Goal: Information Seeking & Learning: Check status

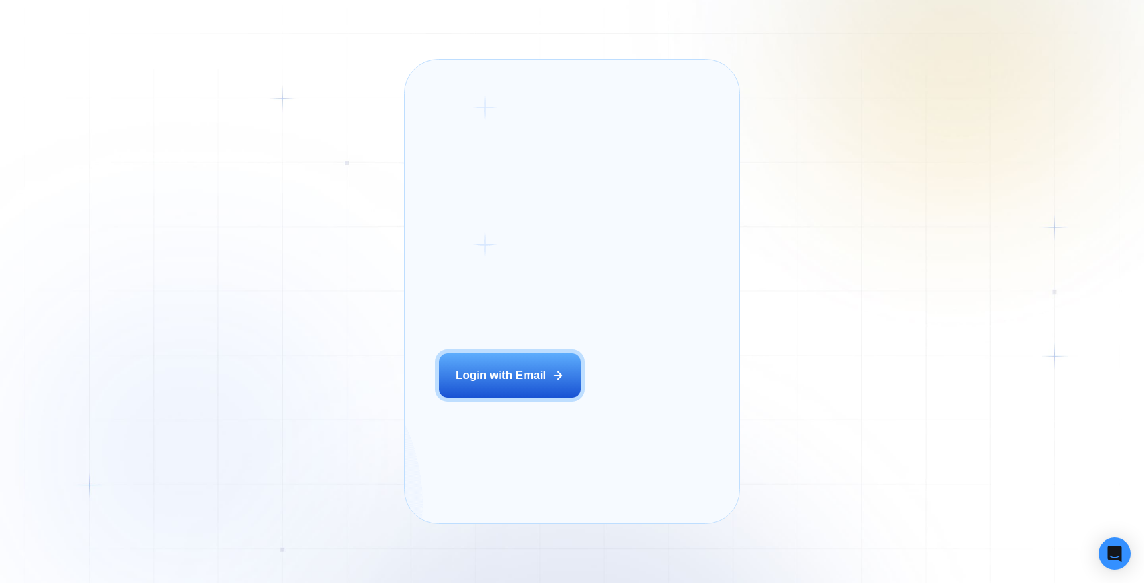
click at [499, 387] on button "Login with Email" at bounding box center [510, 375] width 142 height 44
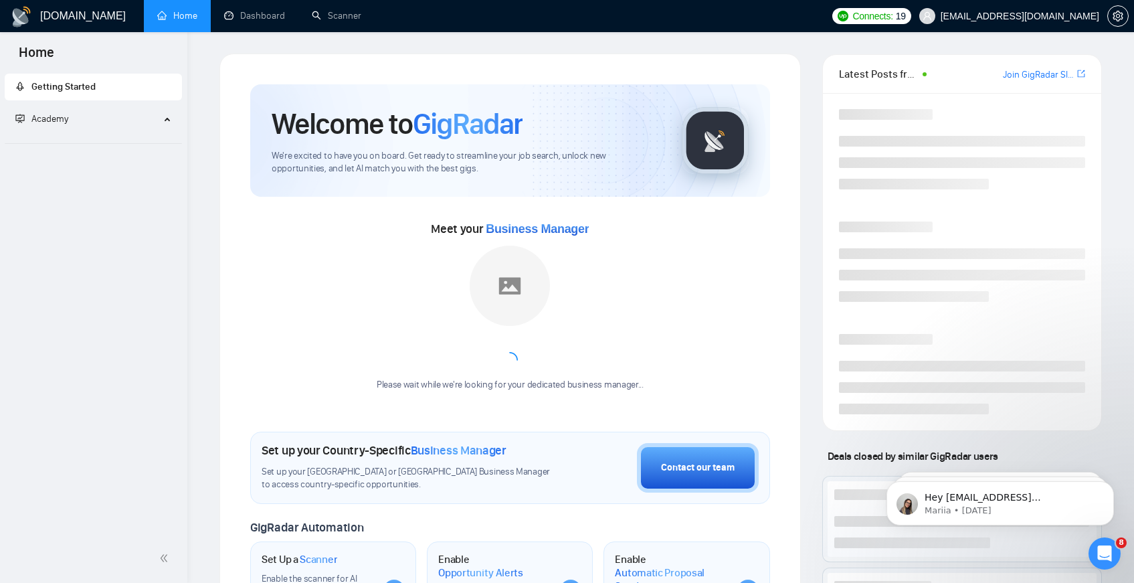
click at [1104, 151] on div "Latest Posts from the GigRadar Community Join GigRadar Slack Community Deals cl…" at bounding box center [962, 503] width 301 height 898
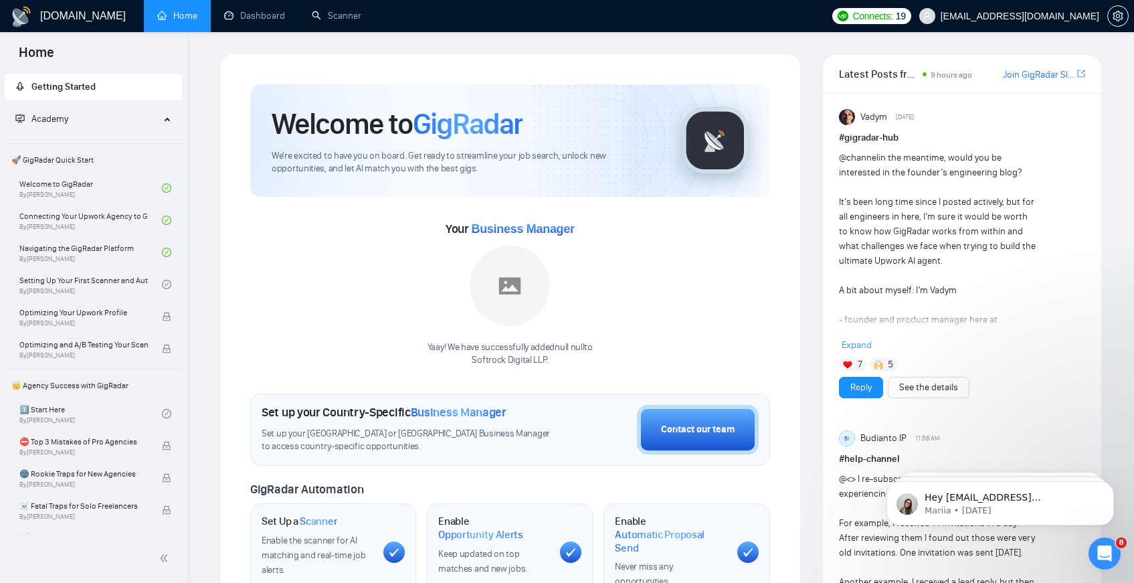
scroll to position [266, 0]
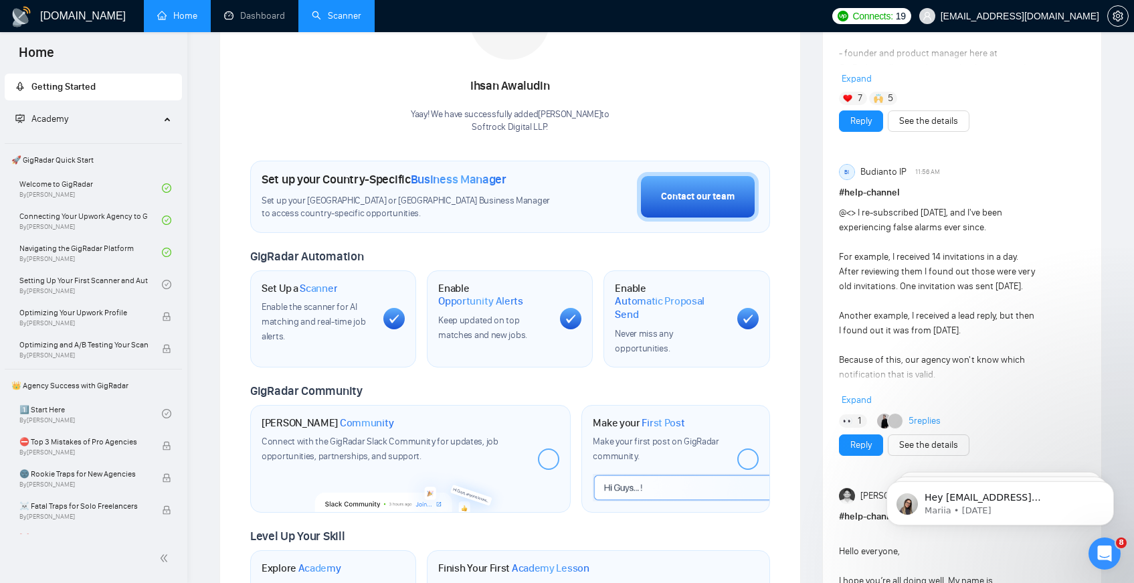
click at [312, 14] on link "Scanner" at bounding box center [337, 15] width 50 height 11
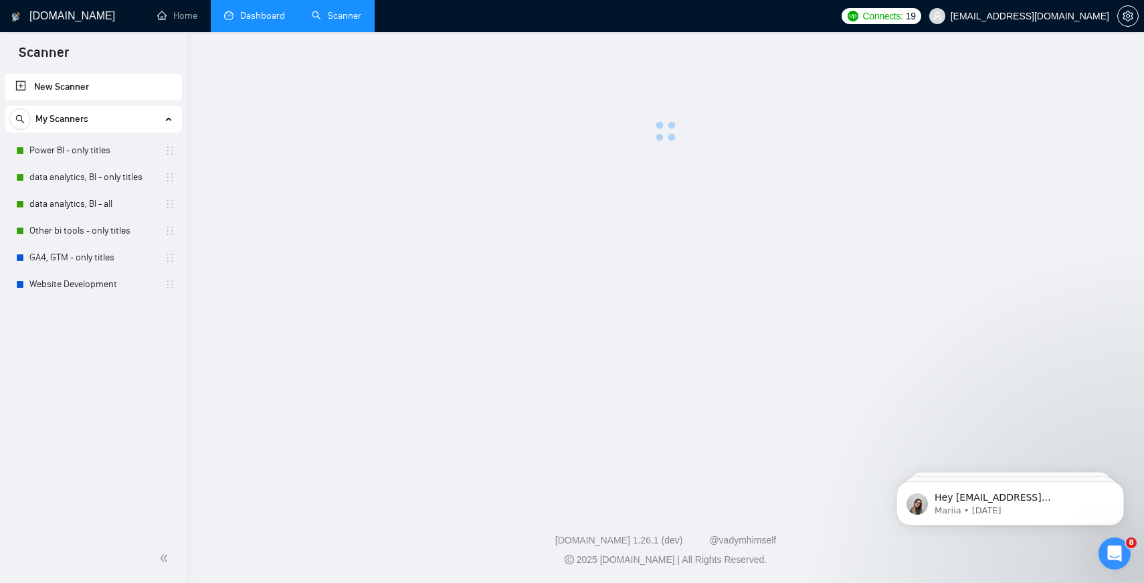
click at [272, 17] on link "Dashboard" at bounding box center [254, 15] width 61 height 11
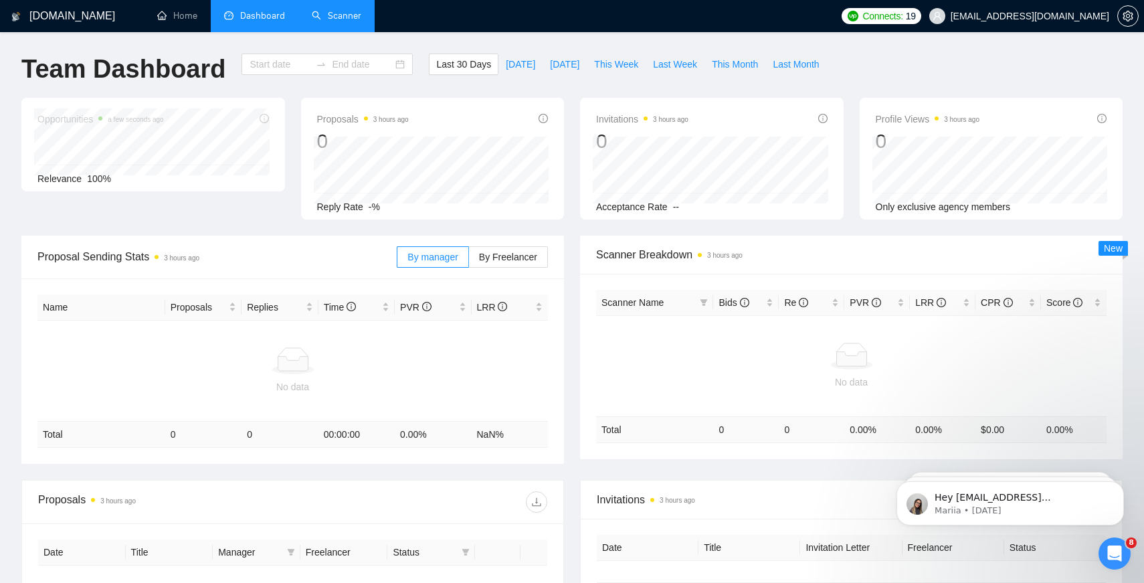
type input "[DATE]"
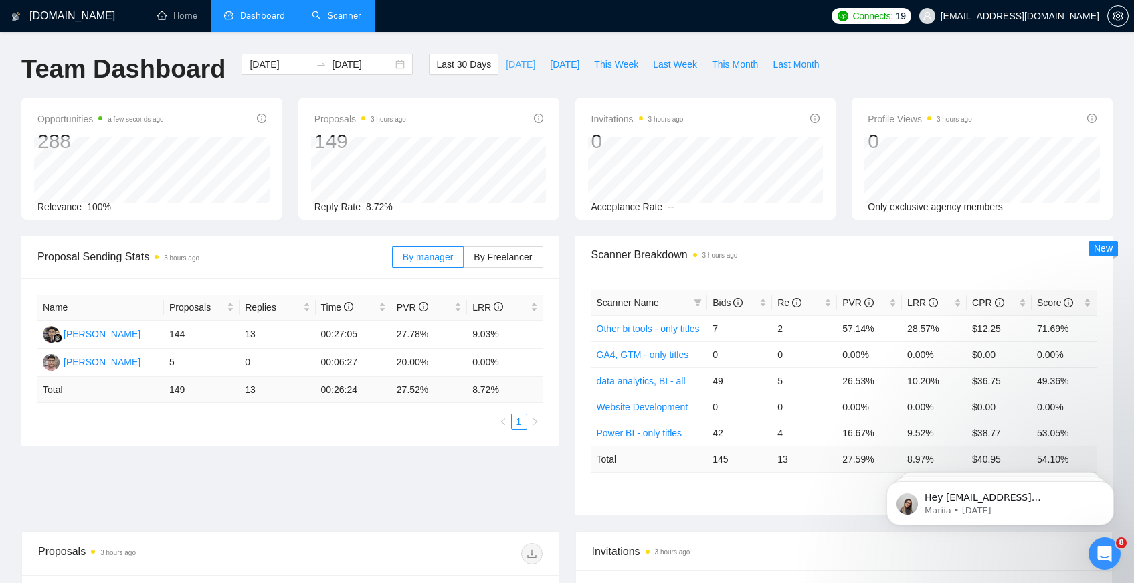
click at [514, 68] on span "[DATE]" at bounding box center [520, 64] width 29 height 15
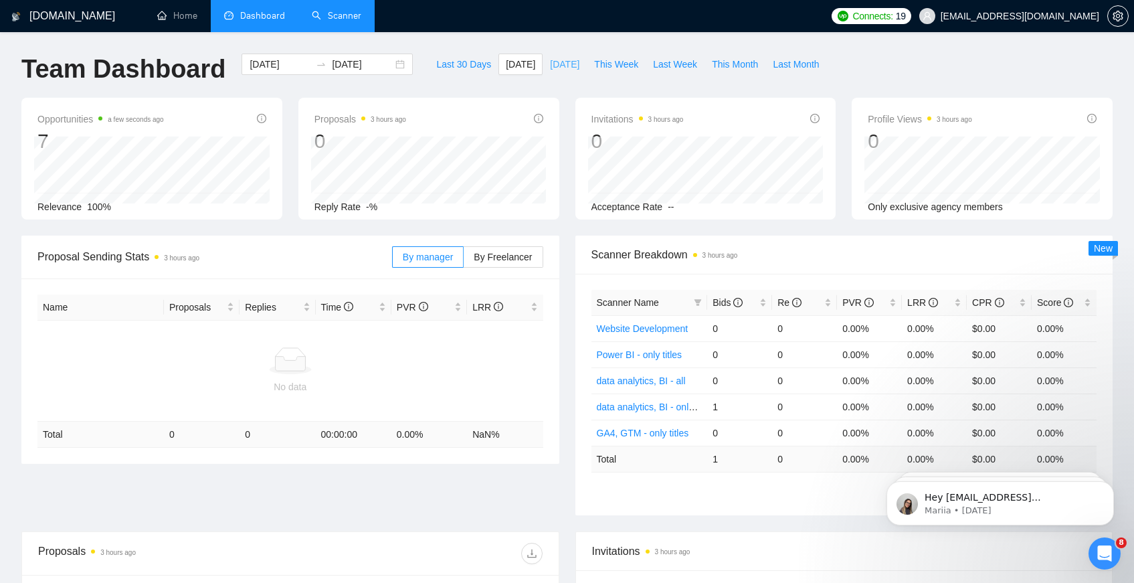
click at [572, 62] on span "[DATE]" at bounding box center [564, 64] width 29 height 15
type input "[DATE]"
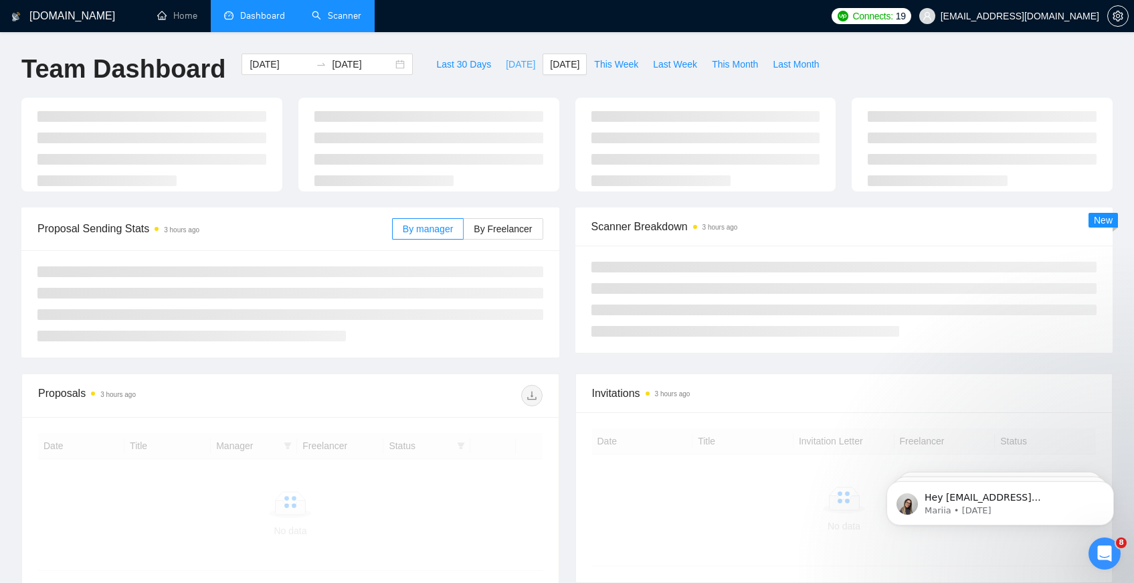
click at [519, 64] on span "[DATE]" at bounding box center [520, 64] width 29 height 15
type input "[DATE]"
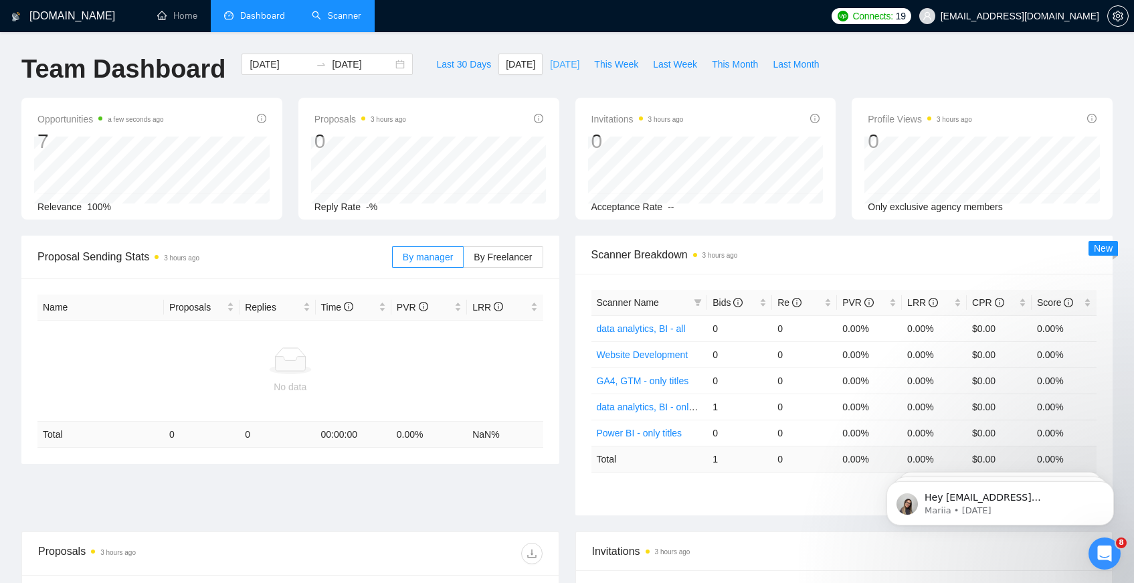
click at [572, 57] on span "[DATE]" at bounding box center [564, 64] width 29 height 15
type input "[DATE]"
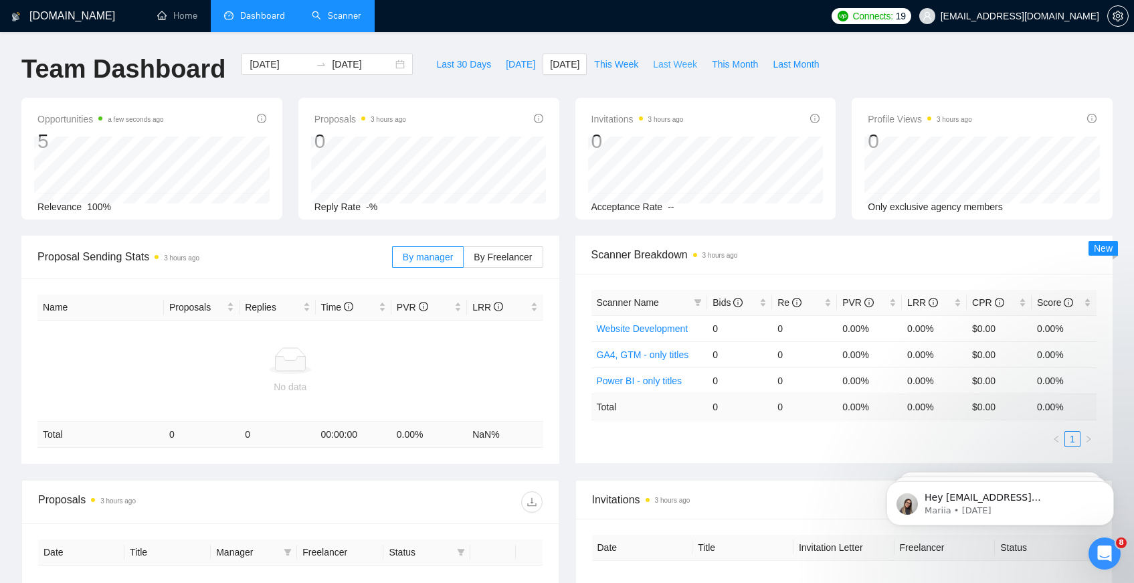
click at [647, 72] on button "Last Week" at bounding box center [675, 64] width 59 height 21
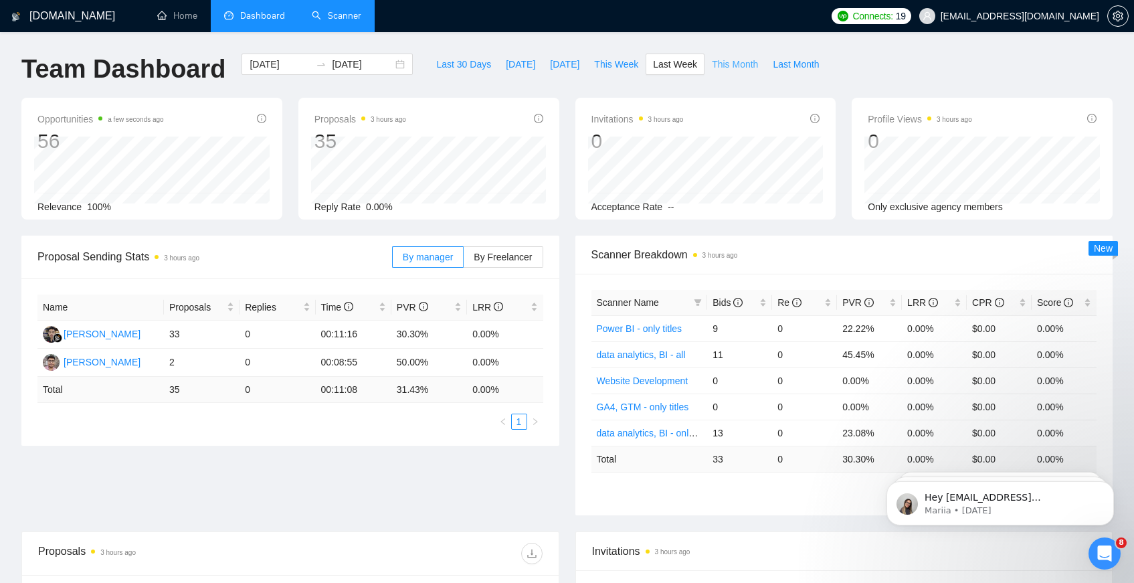
click at [718, 64] on span "This Month" at bounding box center [735, 64] width 46 height 15
type input "[DATE]"
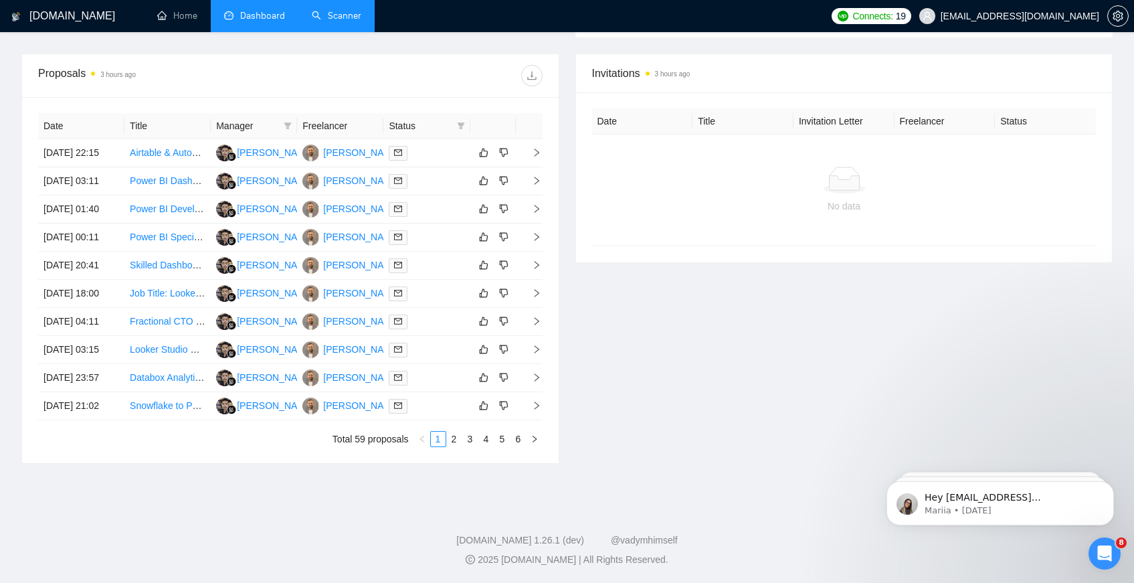
scroll to position [321, 0]
